Goal: Information Seeking & Learning: Understand process/instructions

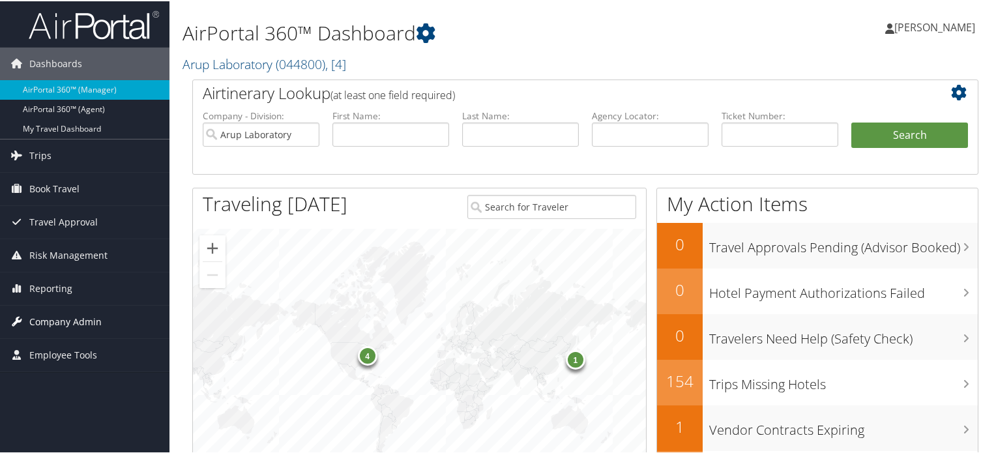
click at [63, 317] on span "Company Admin" at bounding box center [65, 320] width 72 height 33
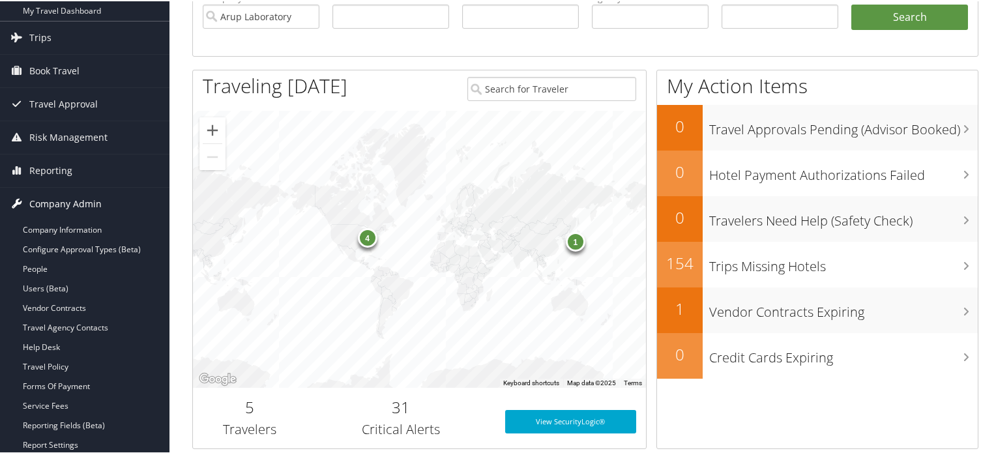
scroll to position [261, 0]
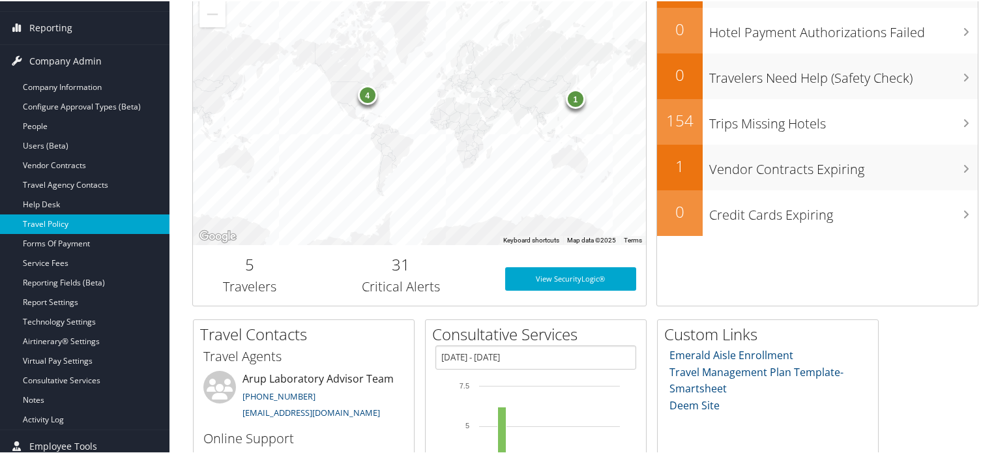
click at [53, 224] on link "Travel Policy" at bounding box center [84, 223] width 169 height 20
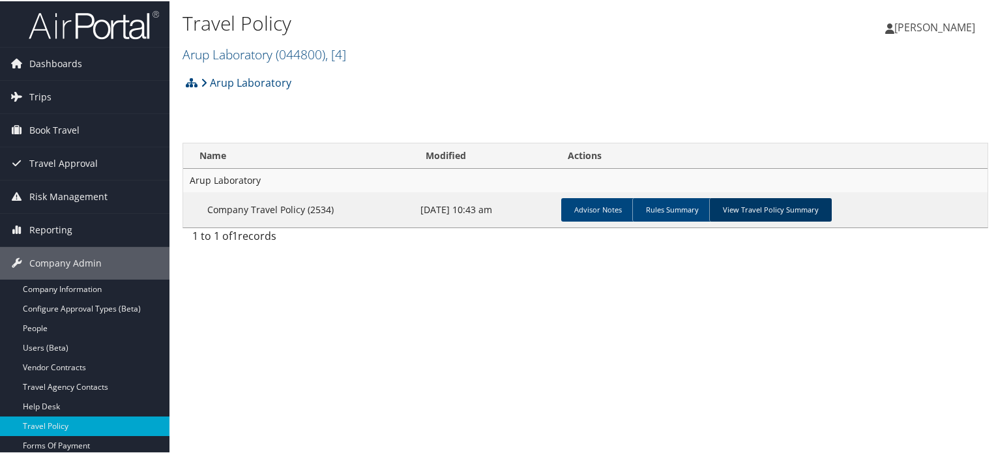
click at [785, 203] on link "View Travel Policy Summary" at bounding box center [770, 208] width 123 height 23
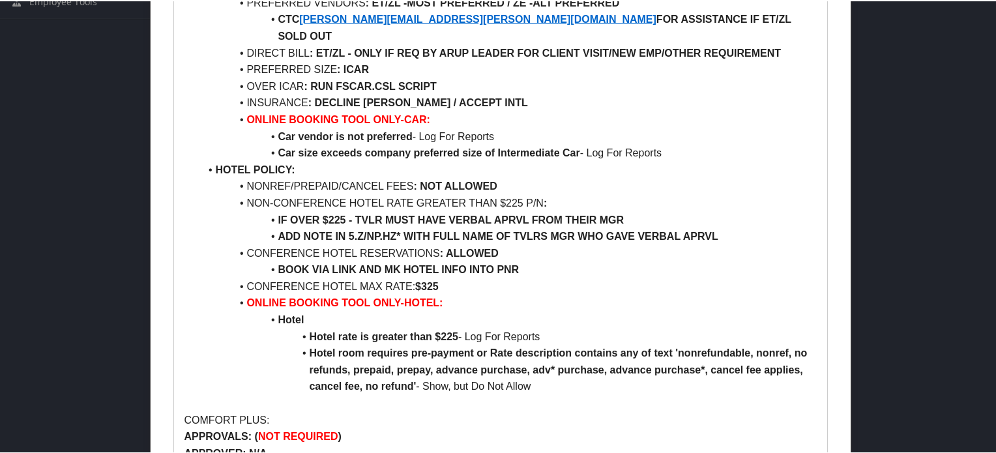
scroll to position [717, 0]
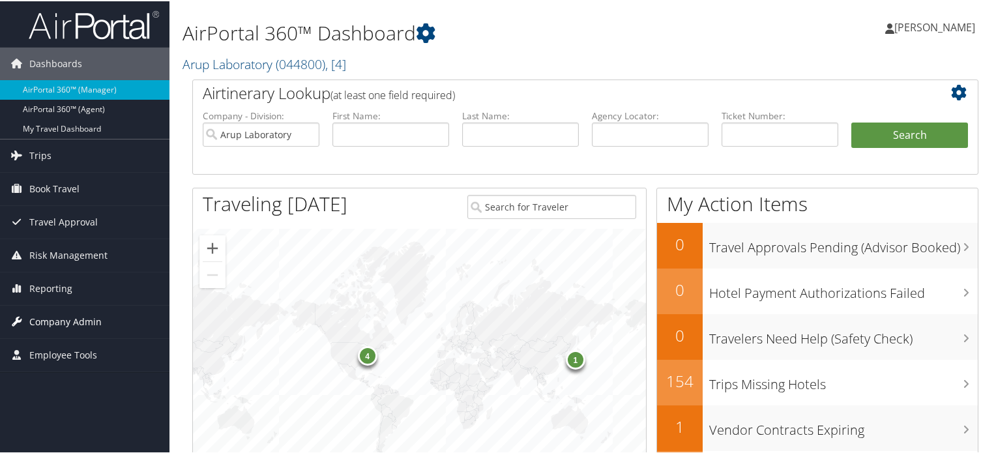
click at [69, 334] on span "Company Admin" at bounding box center [65, 320] width 72 height 33
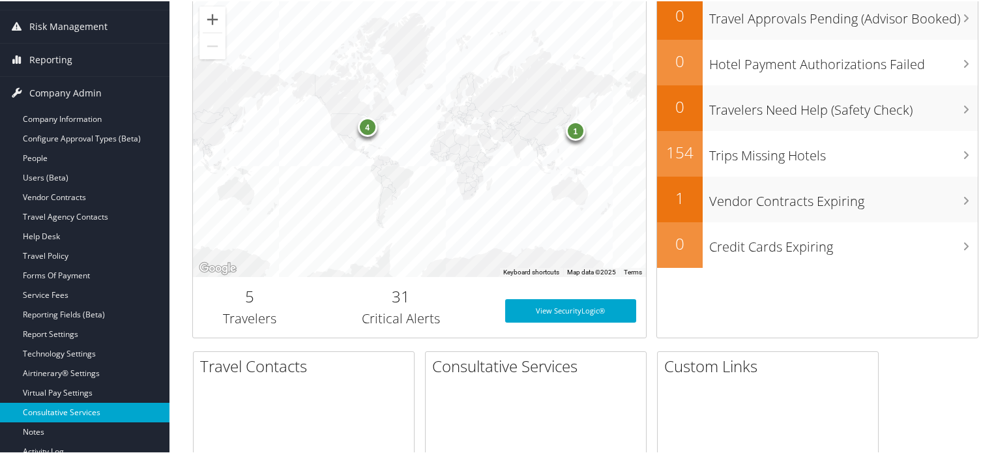
scroll to position [261, 0]
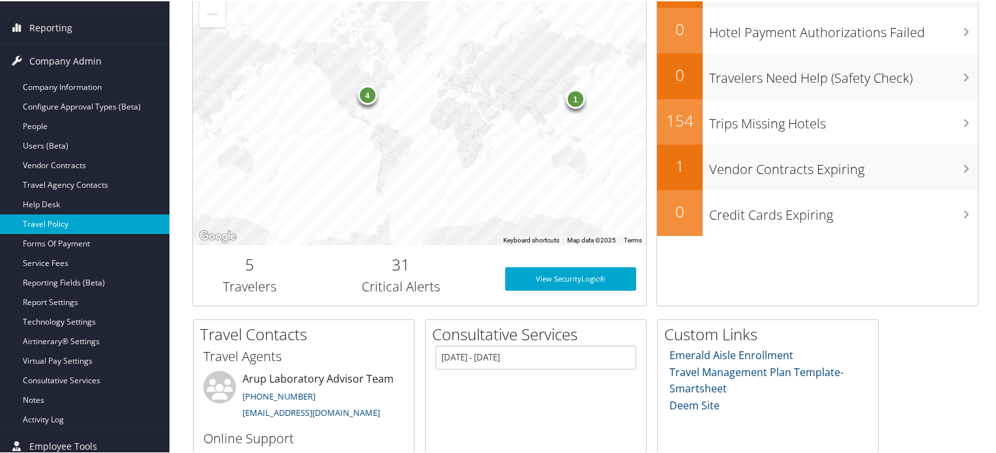
click at [65, 216] on link "Travel Policy" at bounding box center [84, 223] width 169 height 20
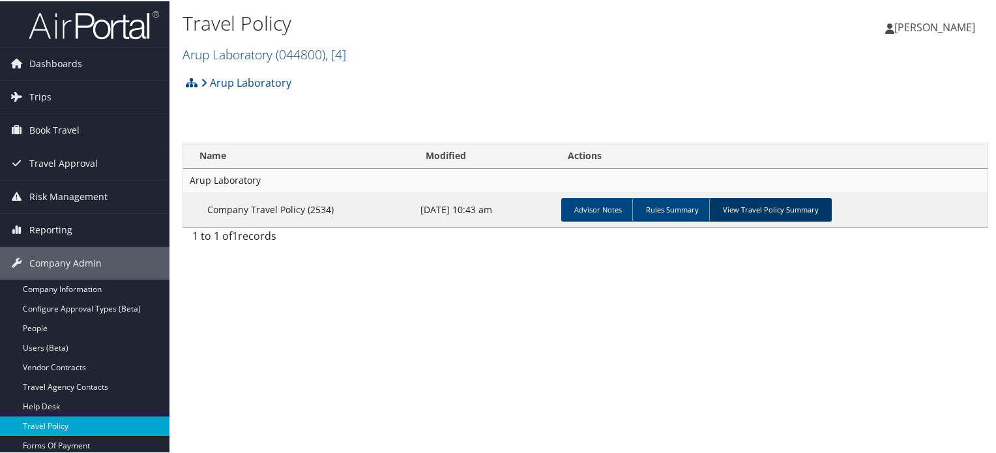
click at [780, 205] on link "View Travel Policy Summary" at bounding box center [770, 208] width 123 height 23
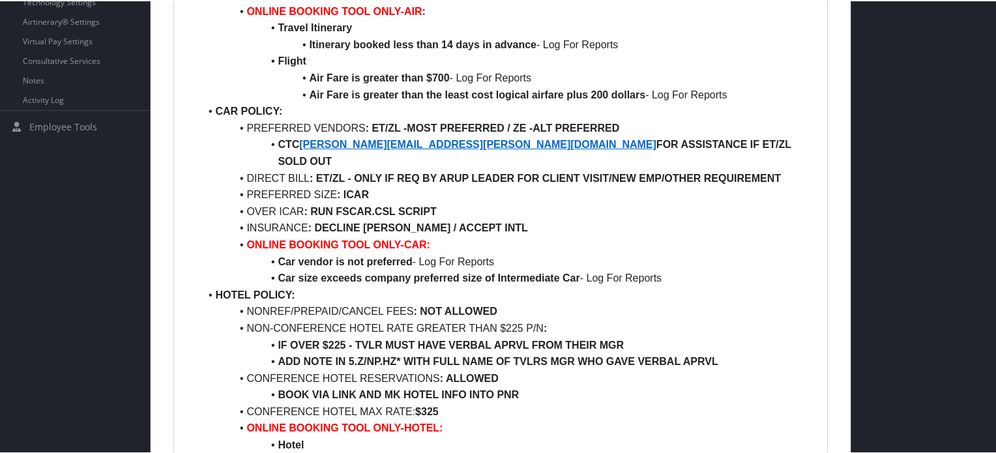
scroll to position [652, 0]
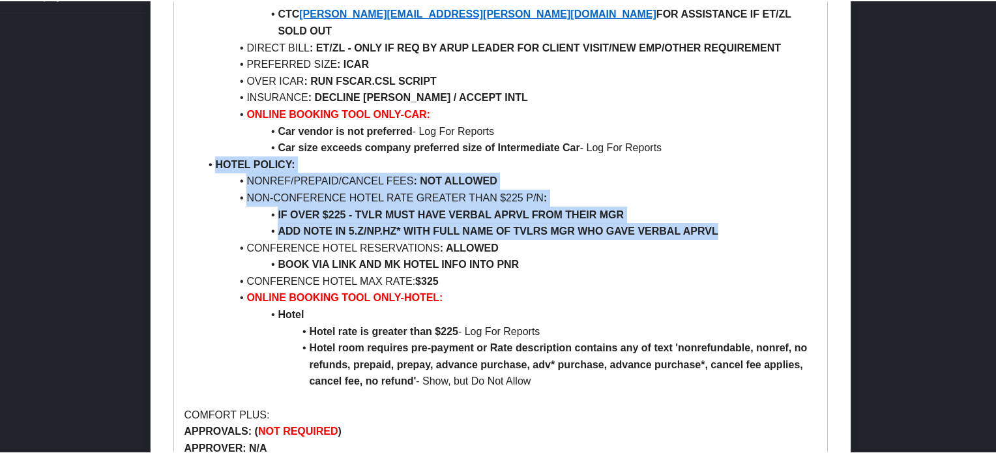
drag, startPoint x: 204, startPoint y: 145, endPoint x: 735, endPoint y: 213, distance: 535.7
click at [735, 213] on ul "AIR POLICY: FIRST/BUS/PREM ECON CLASS : NOT ALLOWED REFUNDABLE FARES : ALLOWED …" at bounding box center [500, 30] width 633 height 718
copy ul "HOTEL POLICY: NONREF/PREPAID/CANCEL FEES : NOT ALLOWED NON-CONFERENCE HOTEL RAT…"
